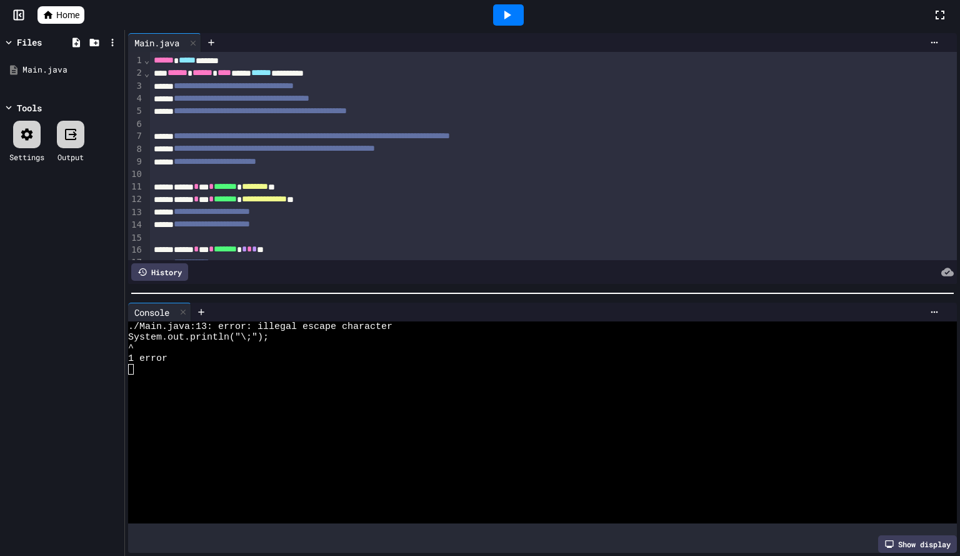
scroll to position [95, 0]
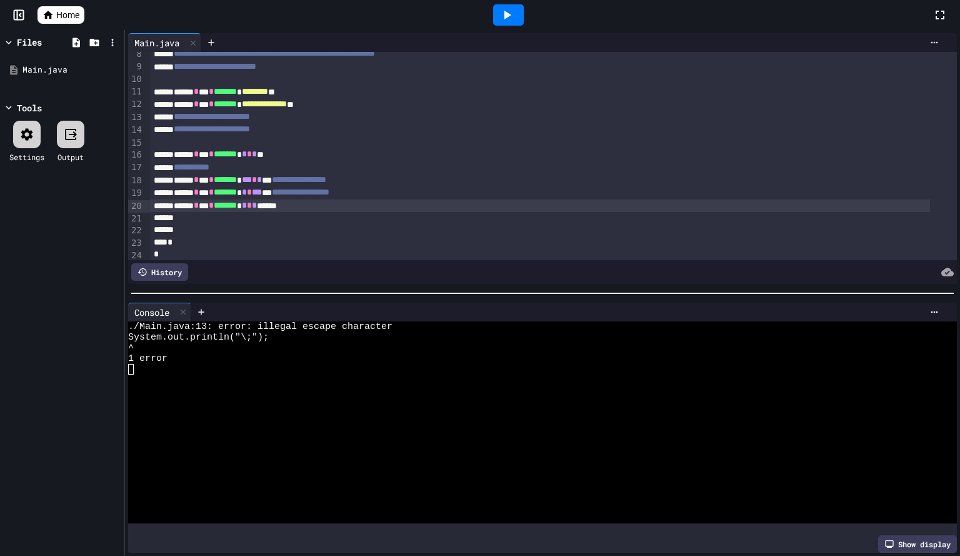
click at [49, 18] on icon at bounding box center [48, 14] width 11 height 11
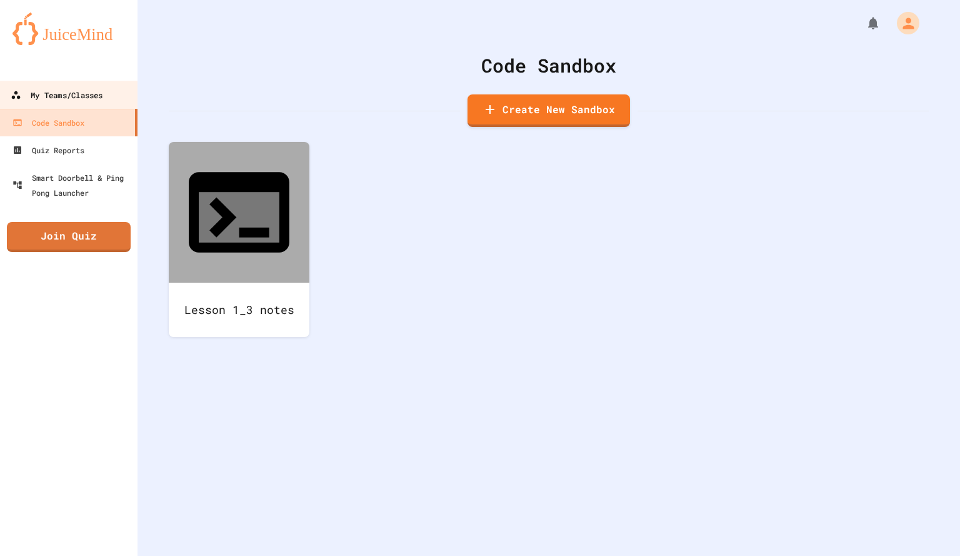
click at [51, 92] on div "My Teams/Classes" at bounding box center [57, 96] width 92 height 16
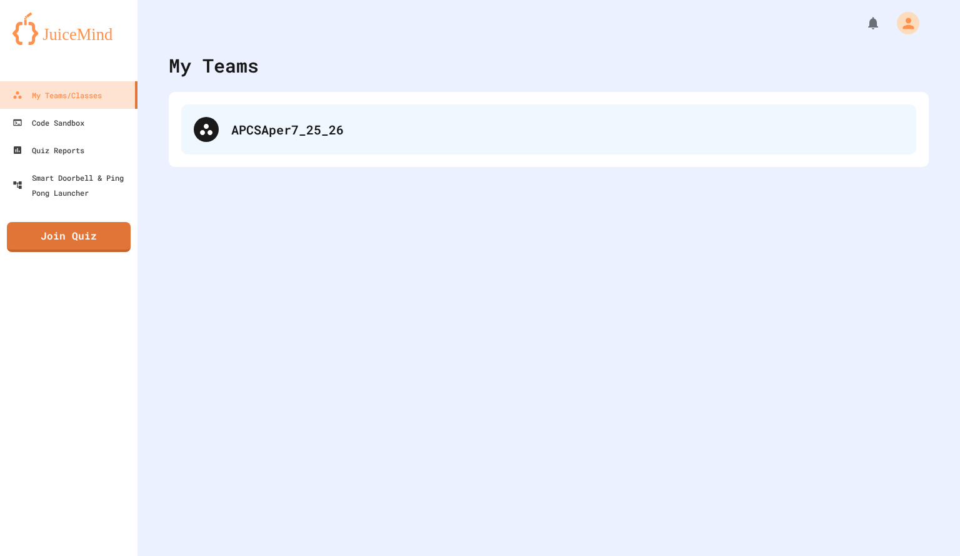
click at [276, 139] on div "APCSAper7_25_26" at bounding box center [548, 129] width 735 height 50
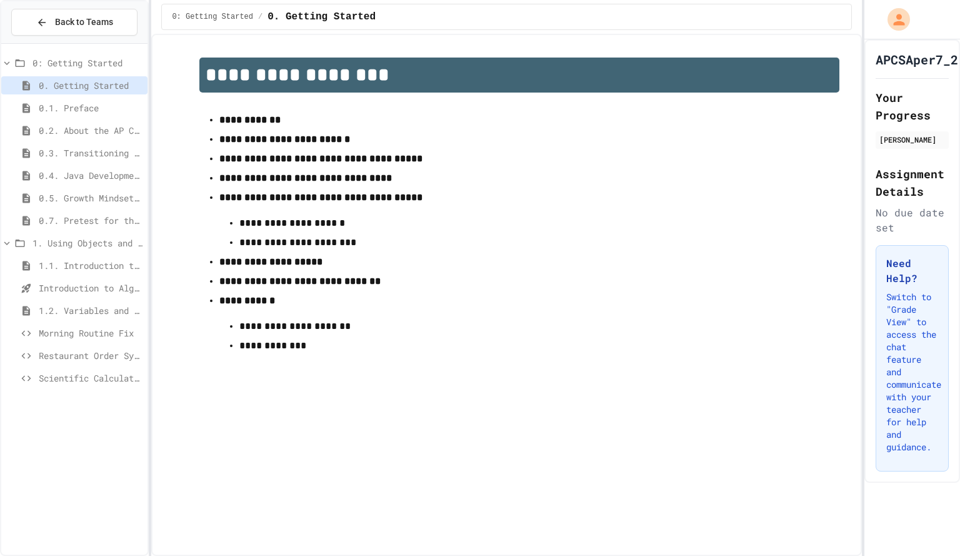
click at [76, 379] on span "Scientific Calculator" at bounding box center [91, 377] width 104 height 13
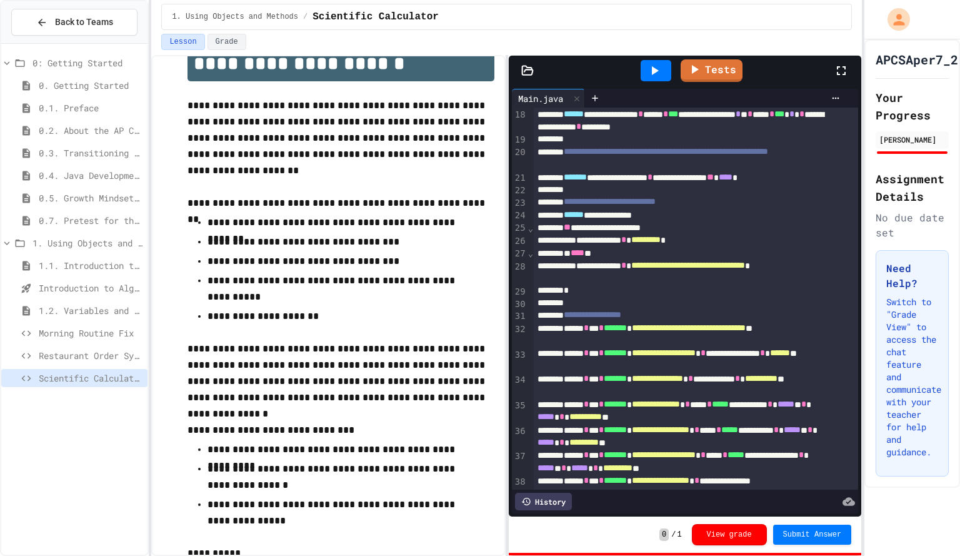
scroll to position [242, 0]
click at [650, 71] on icon at bounding box center [654, 70] width 15 height 15
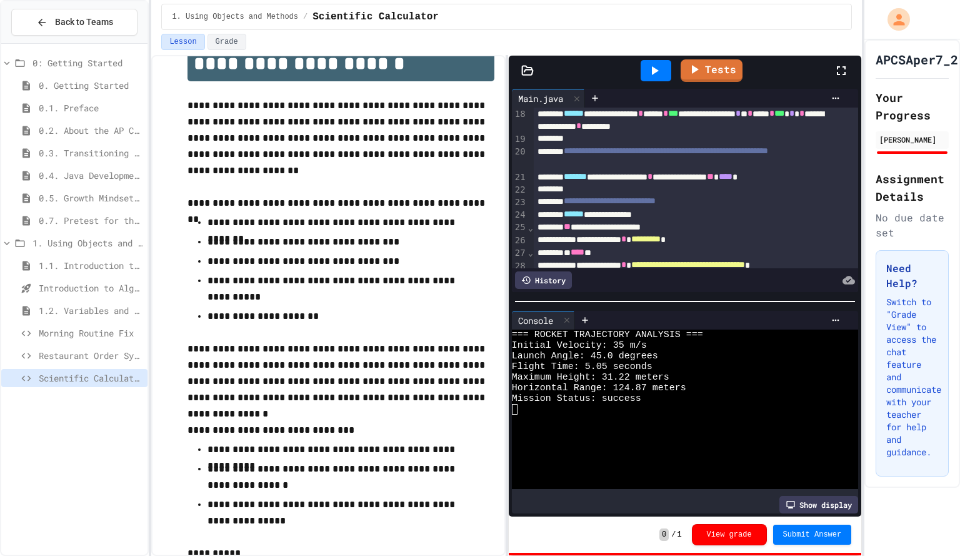
click at [457, 161] on p "**********" at bounding box center [341, 138] width 306 height 81
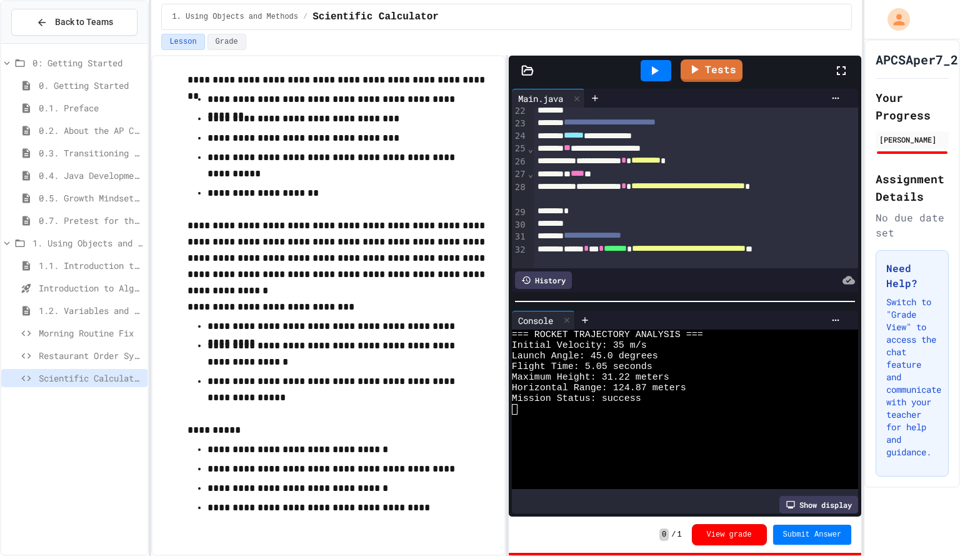
scroll to position [321, 0]
click at [661, 162] on span "*********" at bounding box center [645, 160] width 29 height 9
click at [649, 64] on icon at bounding box center [654, 70] width 15 height 15
click at [807, 530] on span "Submit Answer" at bounding box center [812, 533] width 59 height 10
